Goal: Transaction & Acquisition: Subscribe to service/newsletter

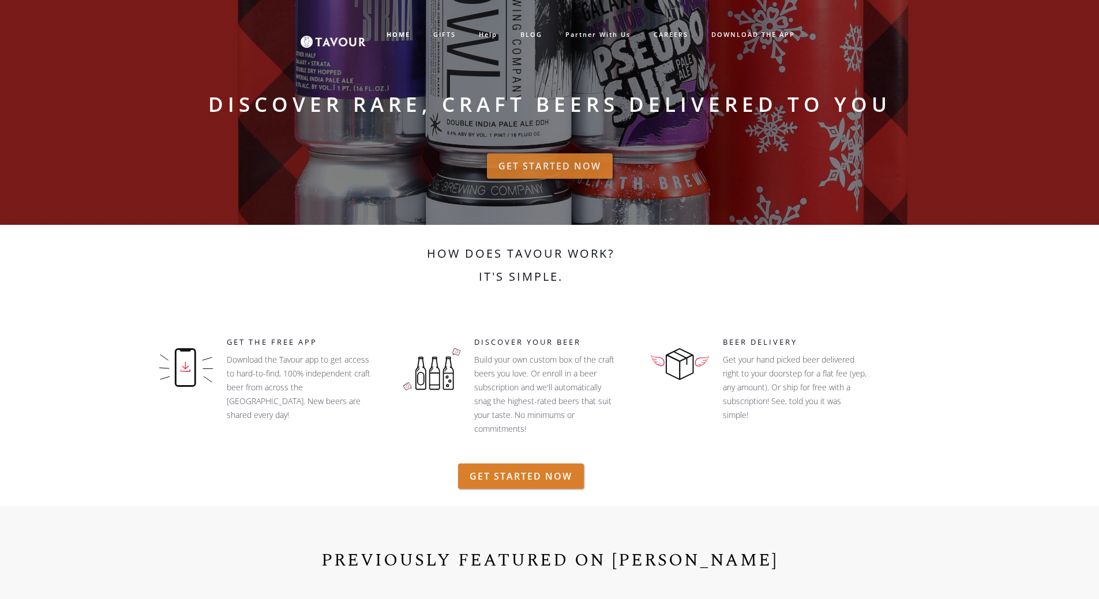
click at [589, 162] on link "GET STARTED NOW" at bounding box center [550, 165] width 126 height 25
